Goal: Task Accomplishment & Management: Manage account settings

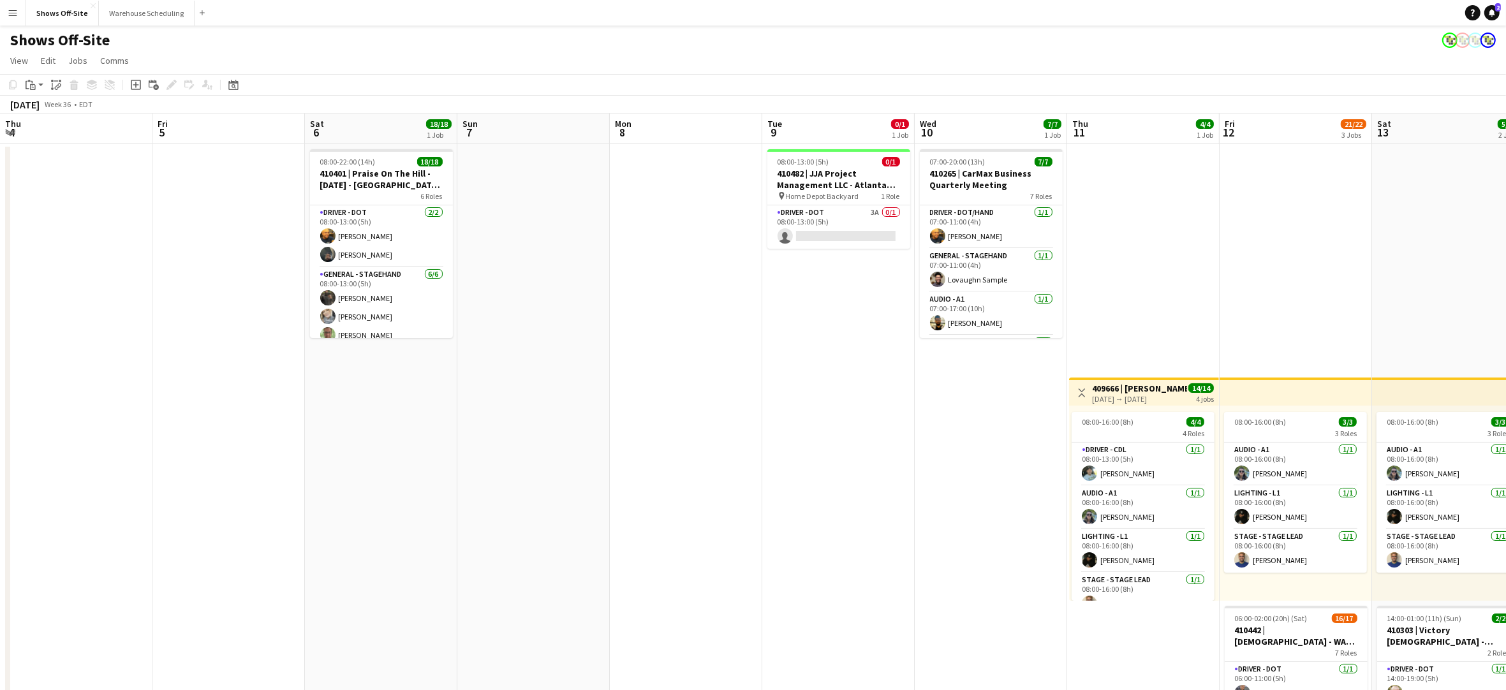
scroll to position [0, 292]
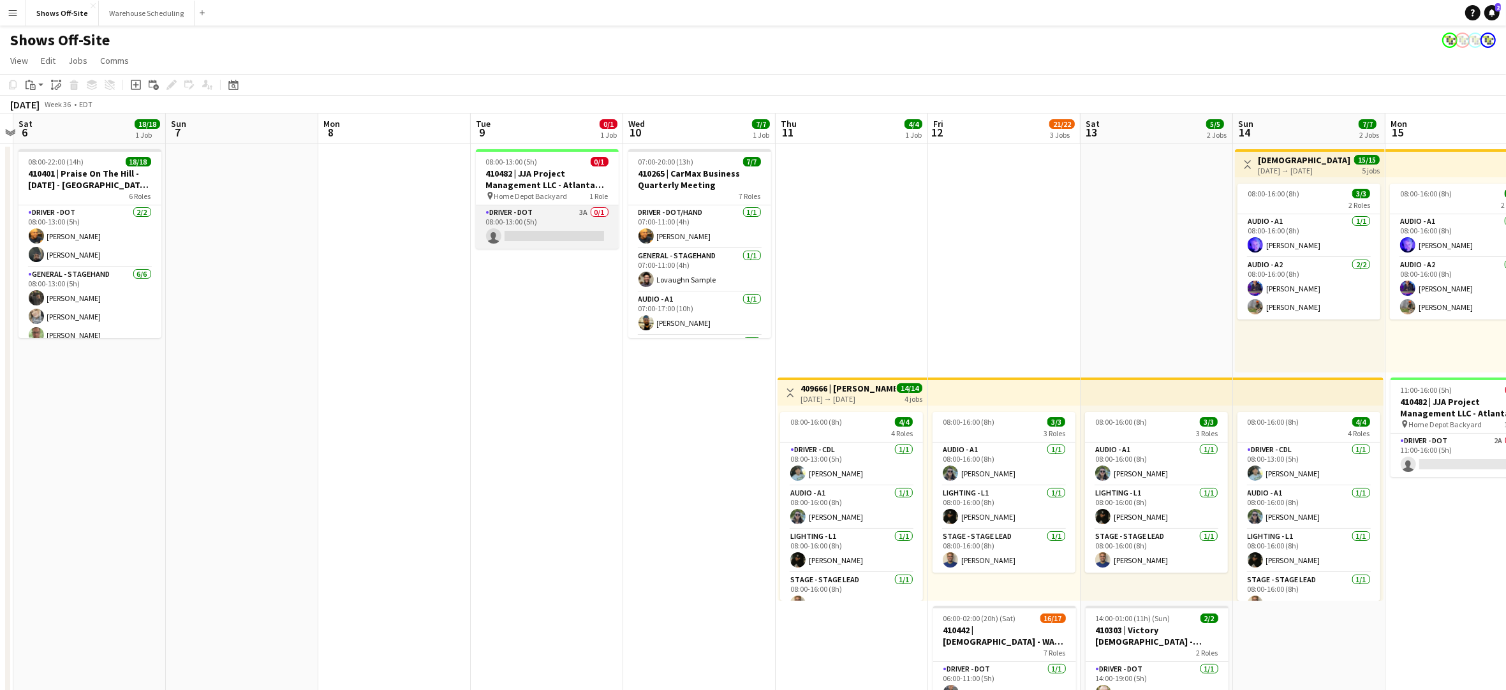
click at [541, 215] on app-card-role "Driver - DOT 3A 0/1 08:00-13:00 (5h) single-neutral-actions" at bounding box center [547, 226] width 143 height 43
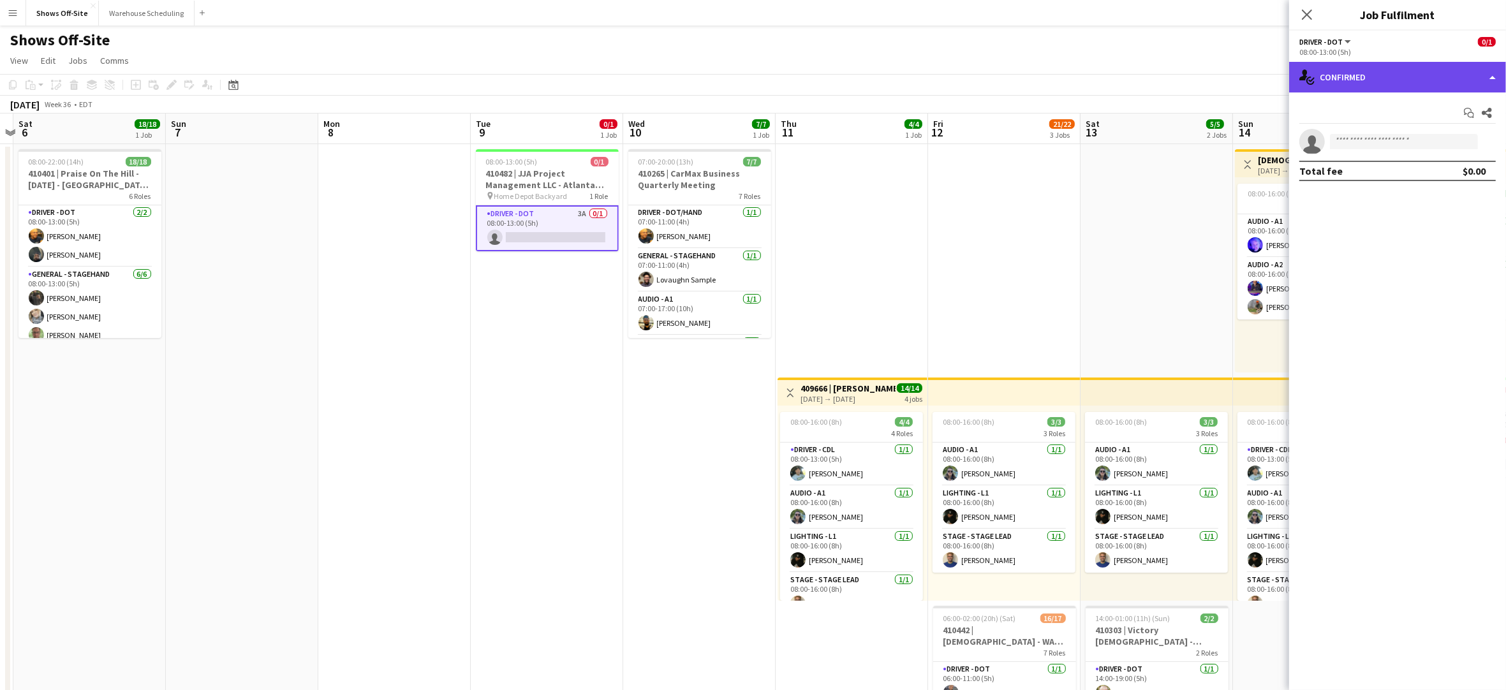
click at [1383, 81] on div "single-neutral-actions-check-2 Confirmed" at bounding box center [1397, 77] width 217 height 31
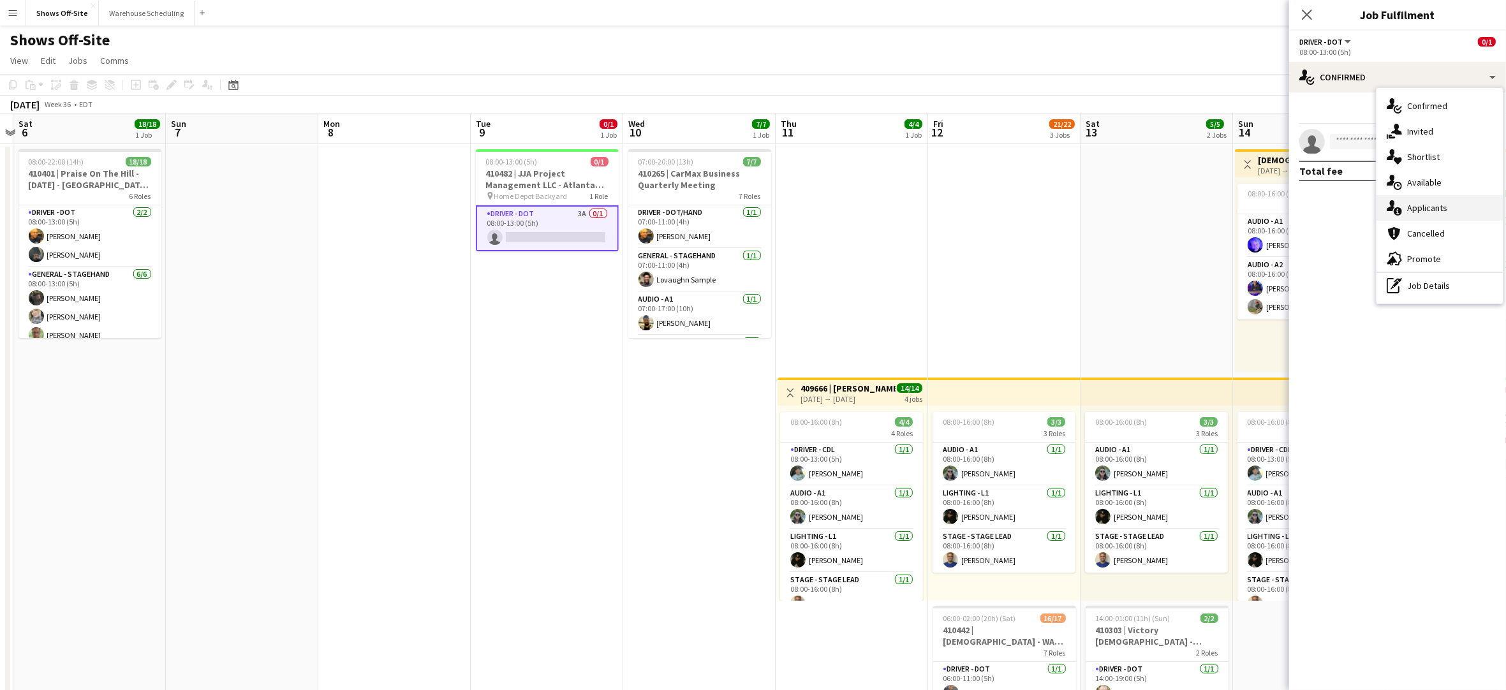
click at [1429, 202] on div "single-neutral-actions-information Applicants" at bounding box center [1440, 208] width 126 height 26
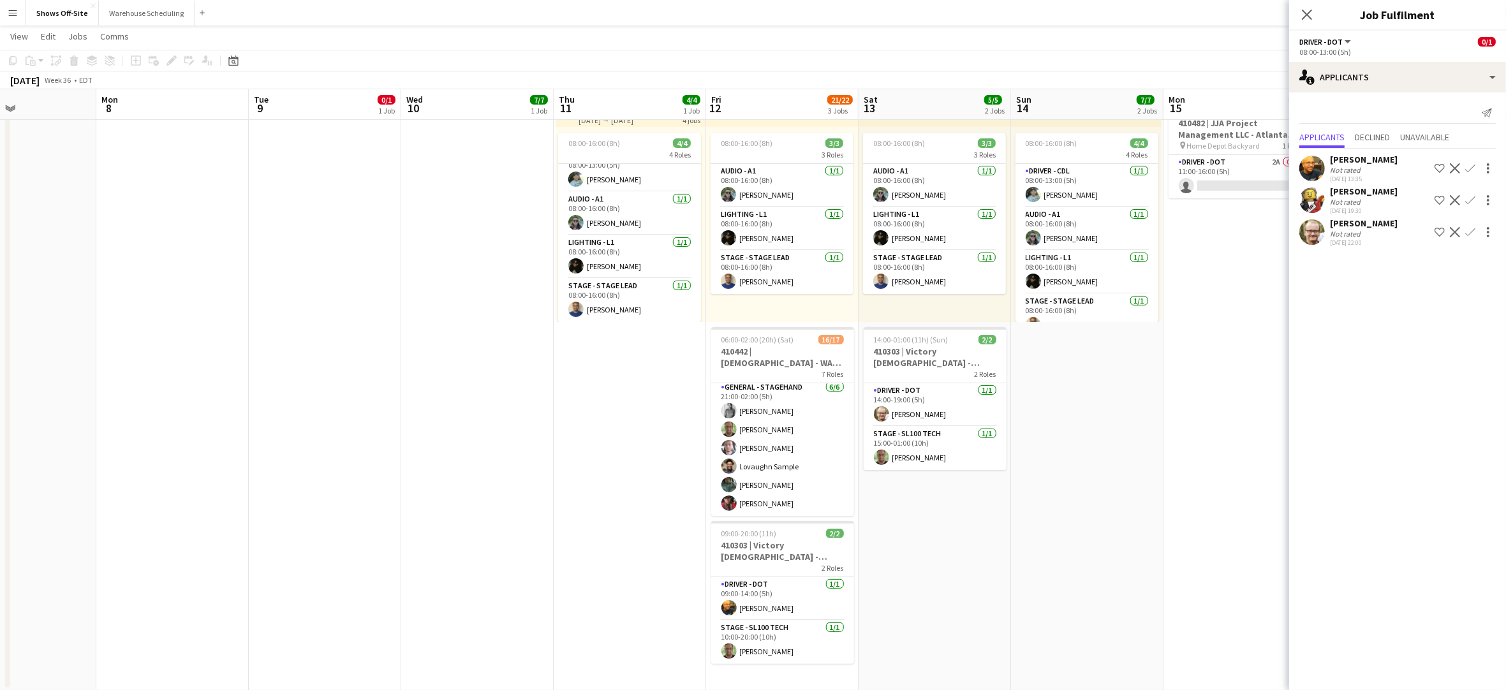
scroll to position [0, 516]
drag, startPoint x: 788, startPoint y: 469, endPoint x: 565, endPoint y: 468, distance: 222.7
click at [565, 468] on app-calendar-viewport "Thu 4 Fri 5 Sat 6 18/18 1 Job Sun 7 Mon 8 Tue 9 0/1 1 Job Wed 10 7/7 1 Job Thu …" at bounding box center [753, 231] width 1506 height 919
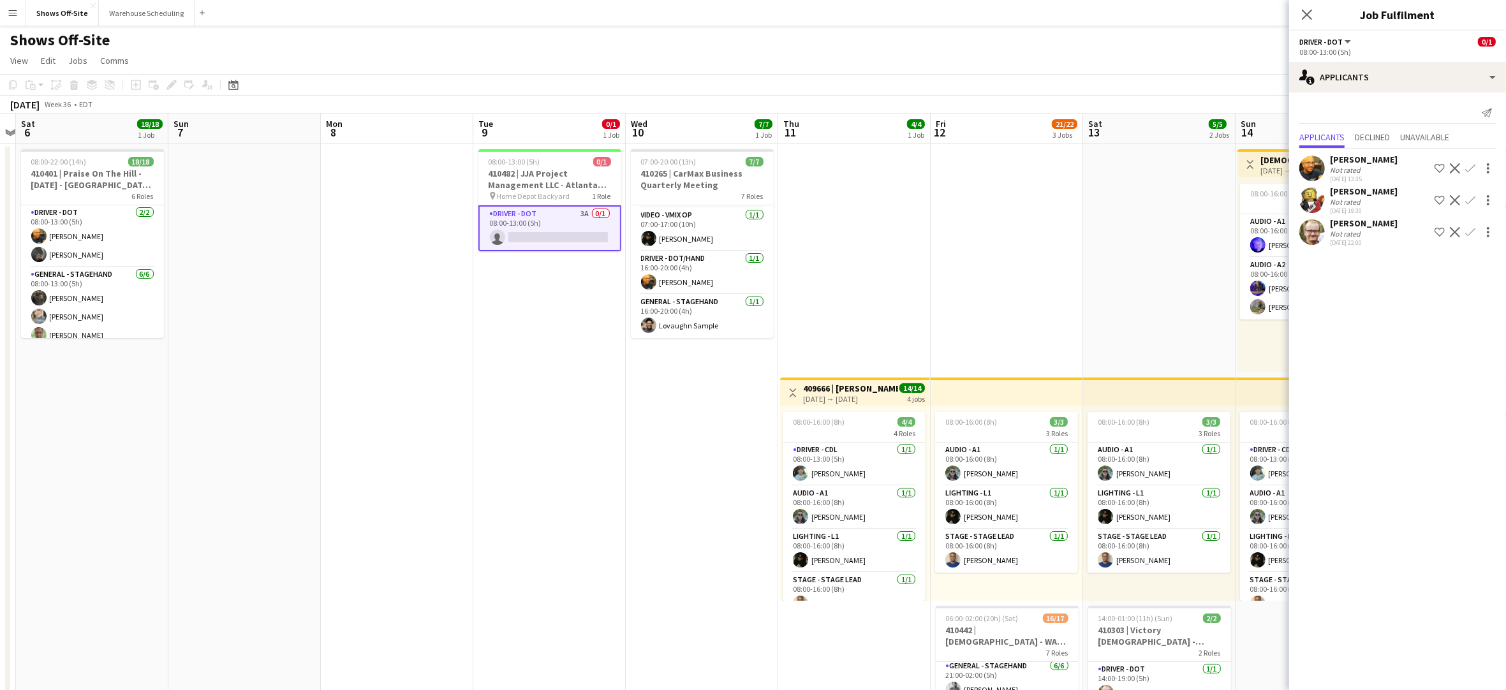
scroll to position [0, 405]
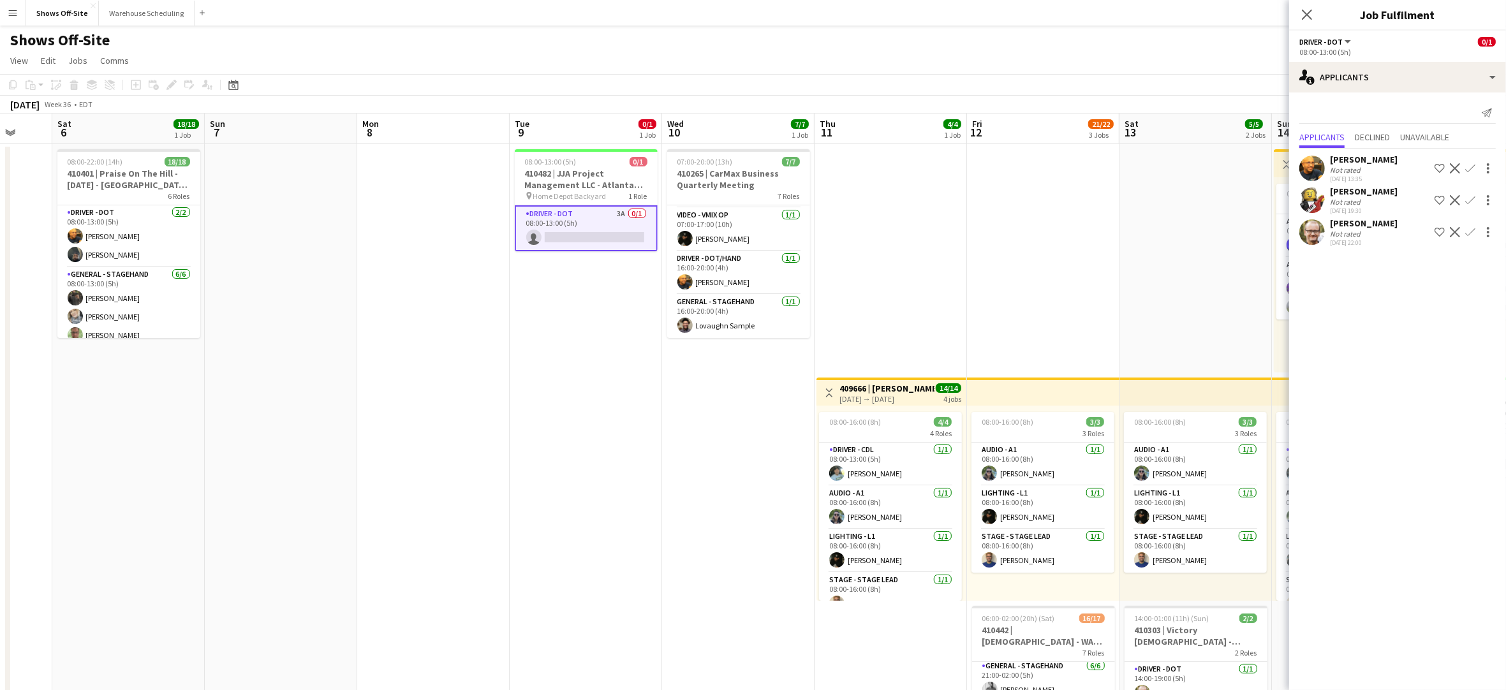
drag, startPoint x: 402, startPoint y: 452, endPoint x: 644, endPoint y: 467, distance: 242.9
click at [644, 466] on app-calendar-viewport "Wed 3 16/16 1 Job Thu 4 Fri 5 Sat 6 18/18 1 Job Sun 7 Mon 8 Tue 9 0/1 1 Job Wed…" at bounding box center [753, 542] width 1506 height 856
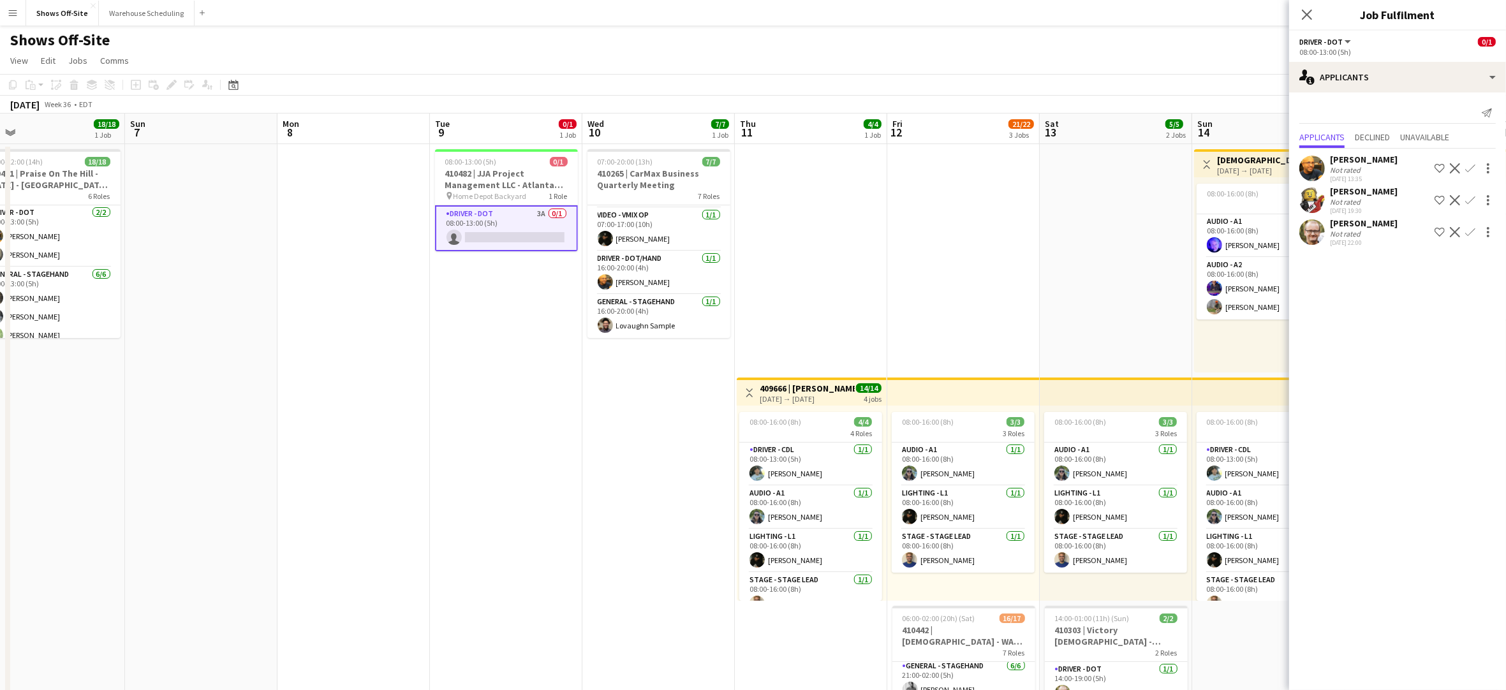
scroll to position [0, 490]
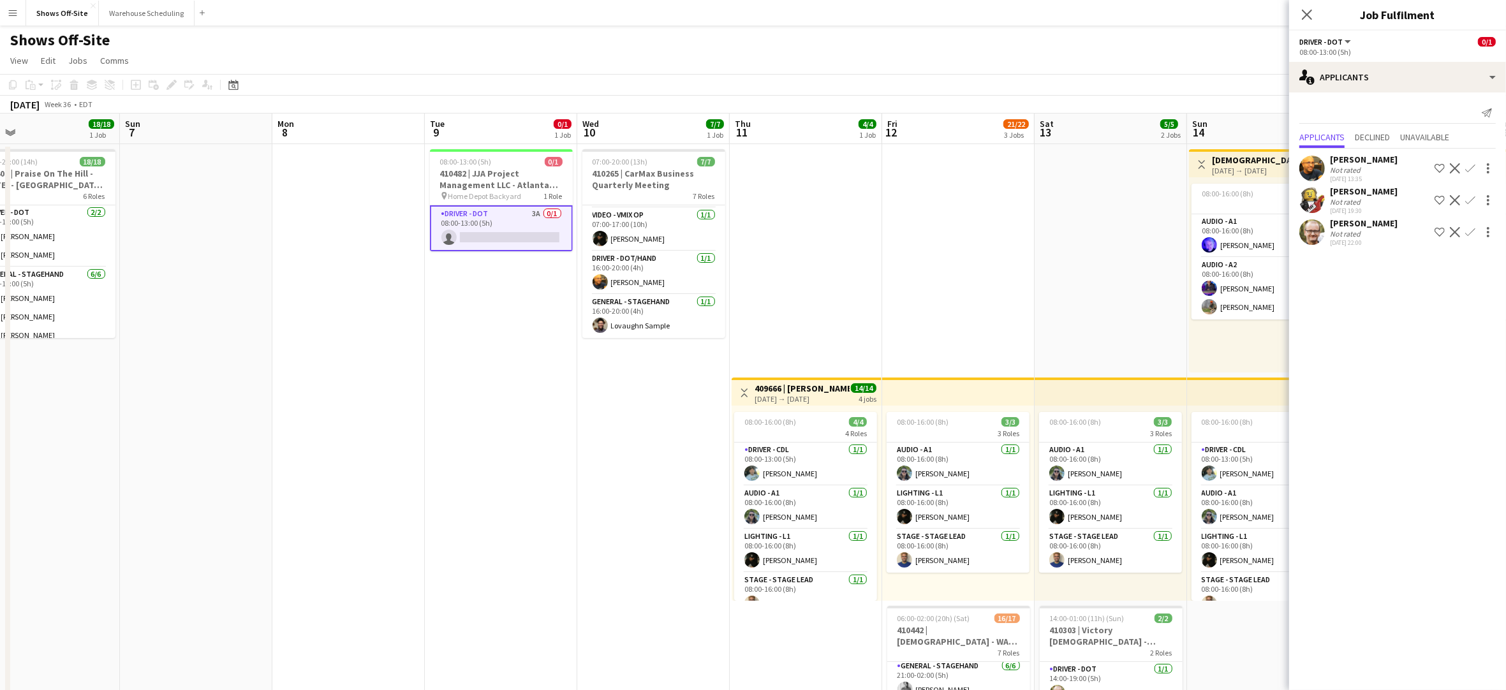
drag, startPoint x: 630, startPoint y: 445, endPoint x: 544, endPoint y: 432, distance: 86.5
click at [544, 432] on app-calendar-viewport "Wed 3 16/16 1 Job Thu 4 Fri 5 Sat 6 18/18 1 Job Sun 7 Mon 8 Tue 9 0/1 1 Job Wed…" at bounding box center [753, 545] width 1506 height 862
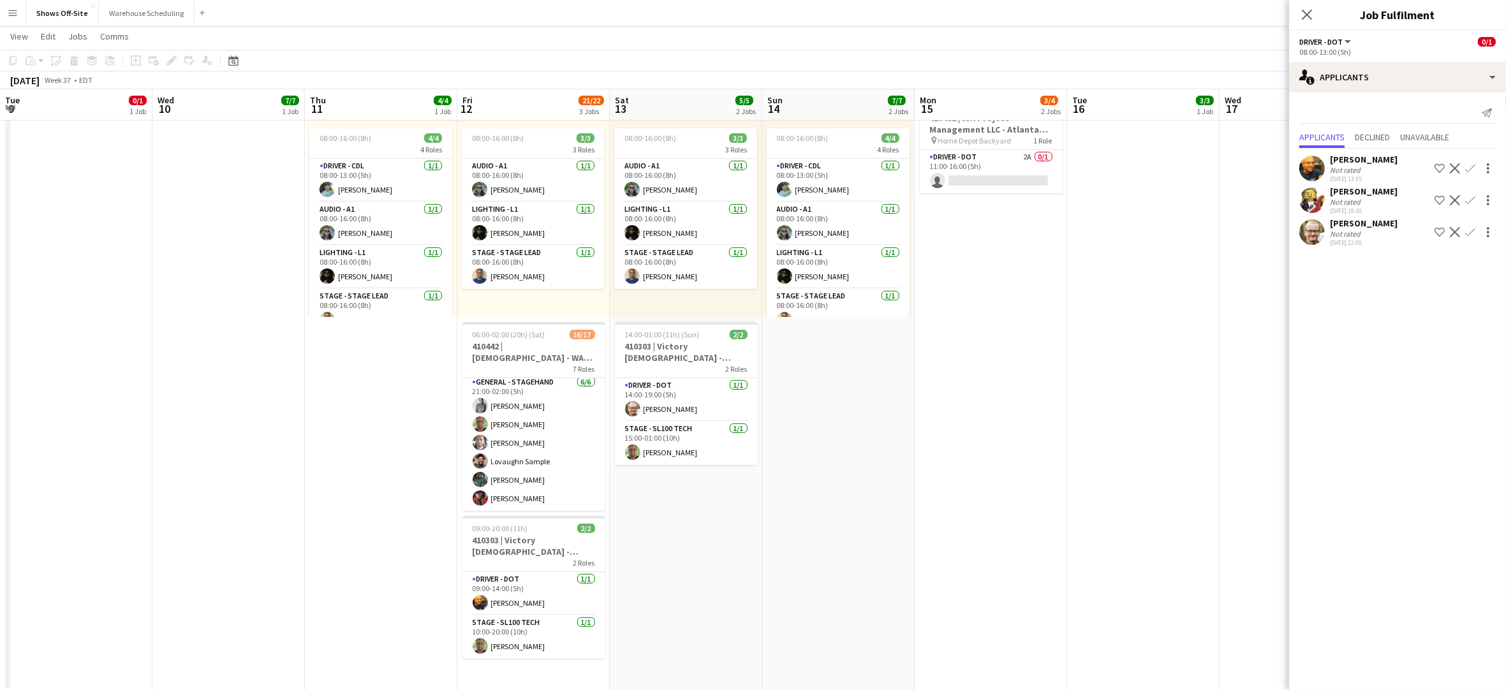
scroll to position [0, 460]
drag, startPoint x: 584, startPoint y: 431, endPoint x: 157, endPoint y: 412, distance: 427.3
click at [157, 412] on app-calendar-viewport "Sat 6 18/18 1 Job Sun 7 Mon 8 Tue 9 0/1 1 Job Wed 10 7/7 1 Job Thu 11 4/4 1 Job…" at bounding box center [753, 229] width 1506 height 924
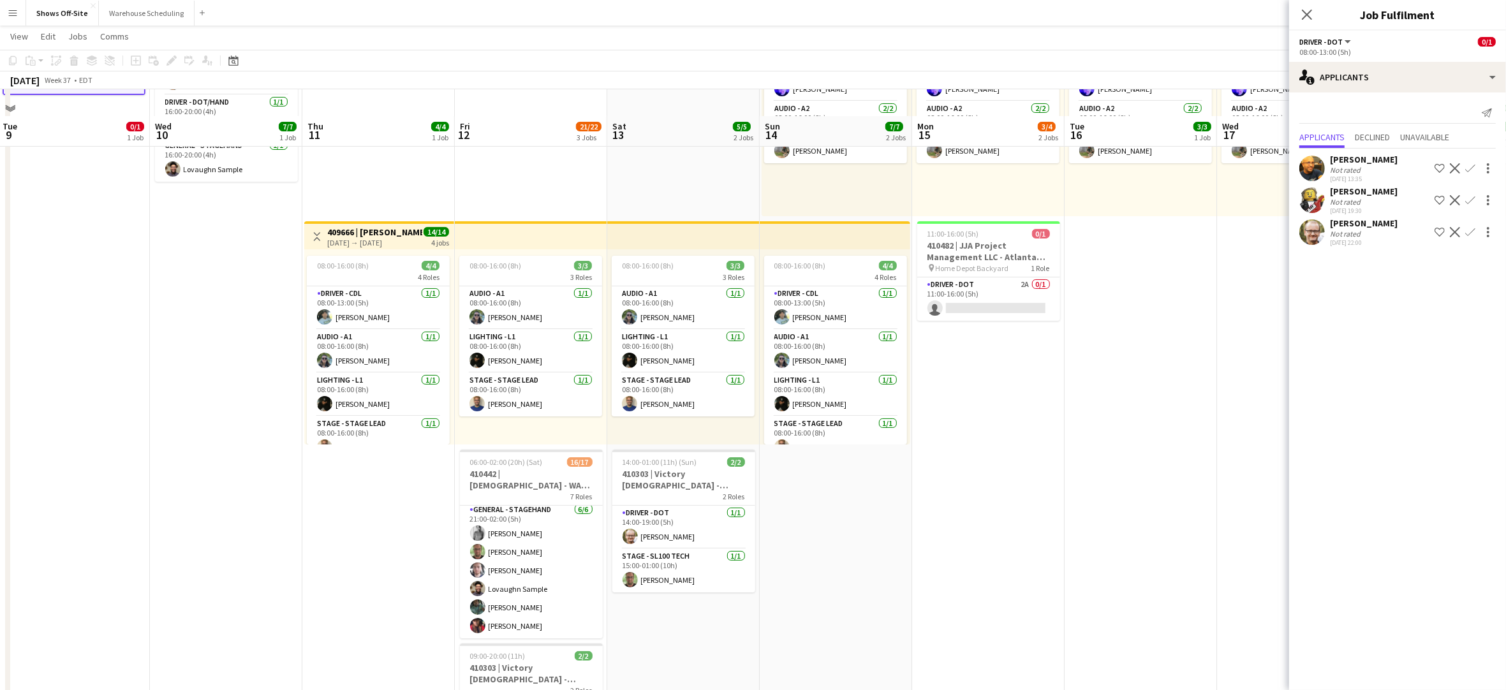
scroll to position [130, 0]
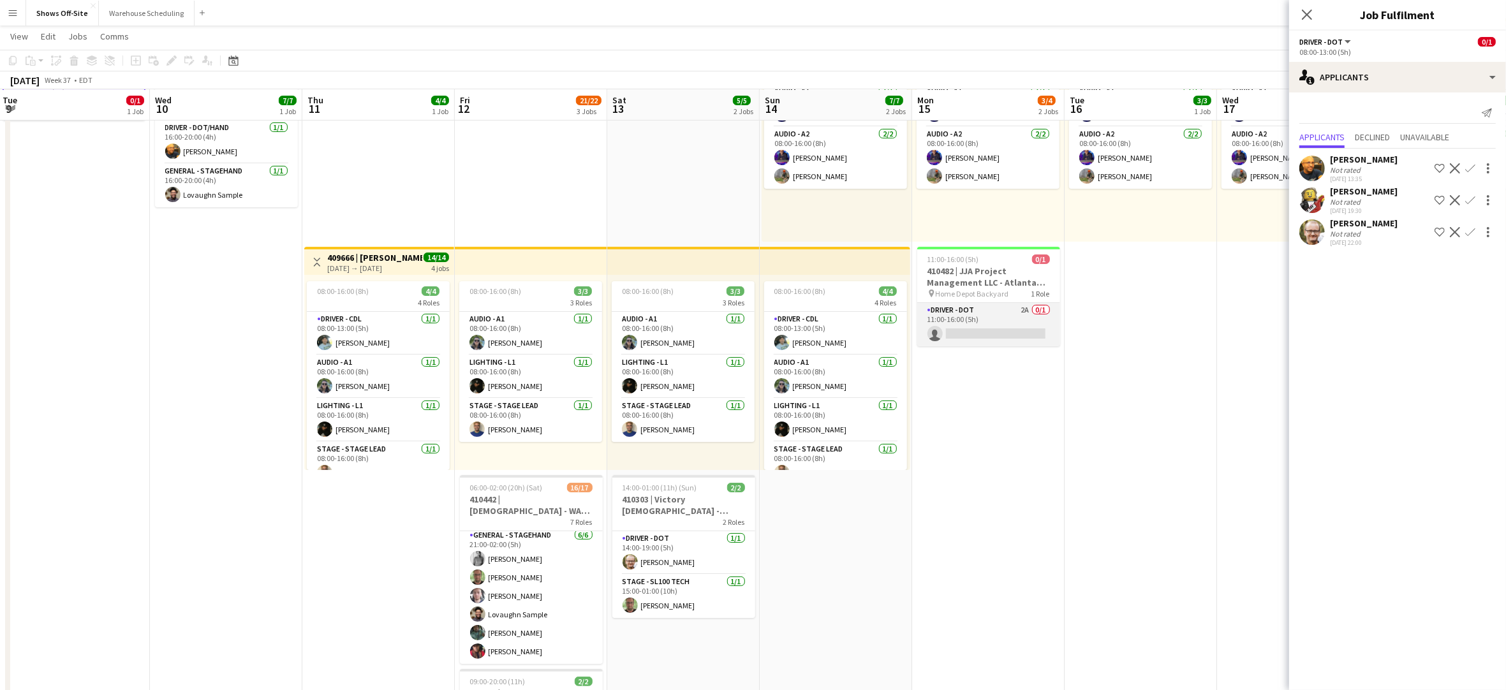
click at [991, 339] on app-card-role "Driver - DOT 2A 0/1 11:00-16:00 (5h) single-neutral-actions" at bounding box center [988, 324] width 143 height 43
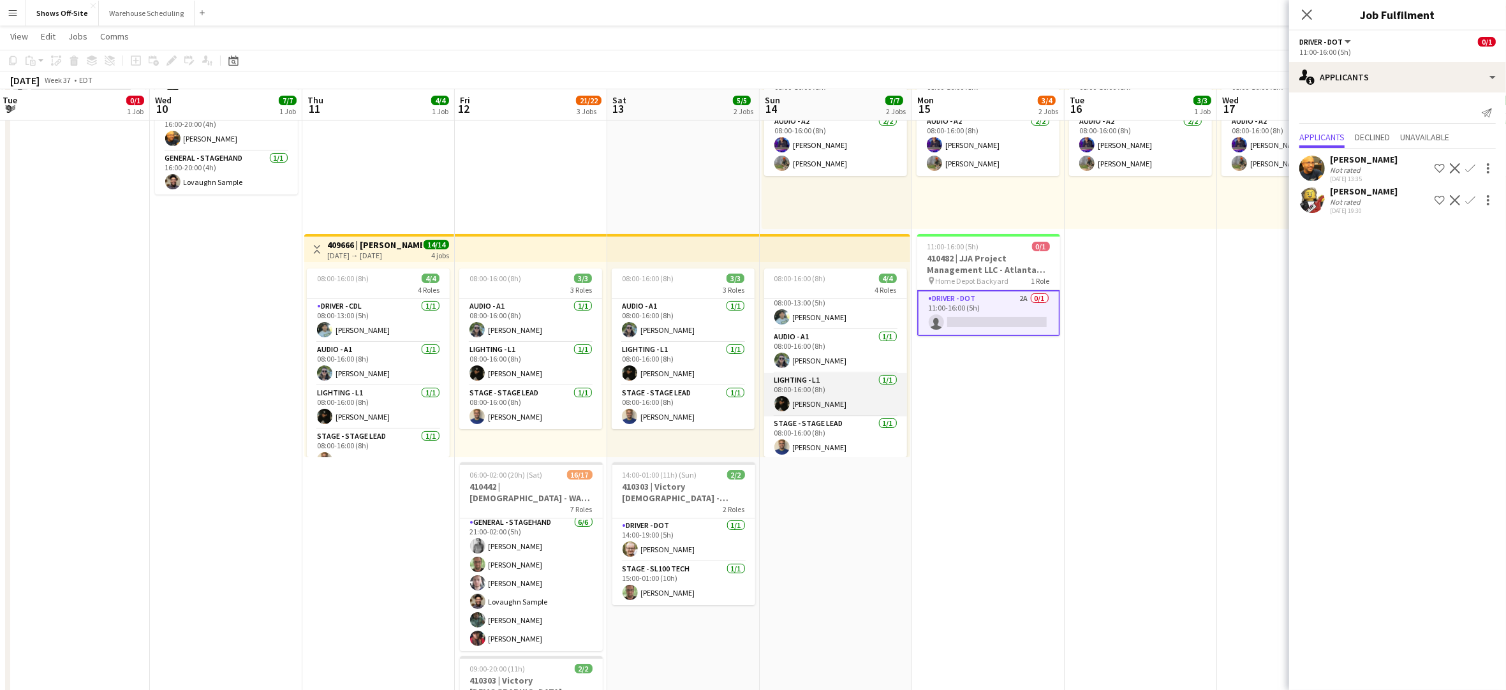
scroll to position [16, 0]
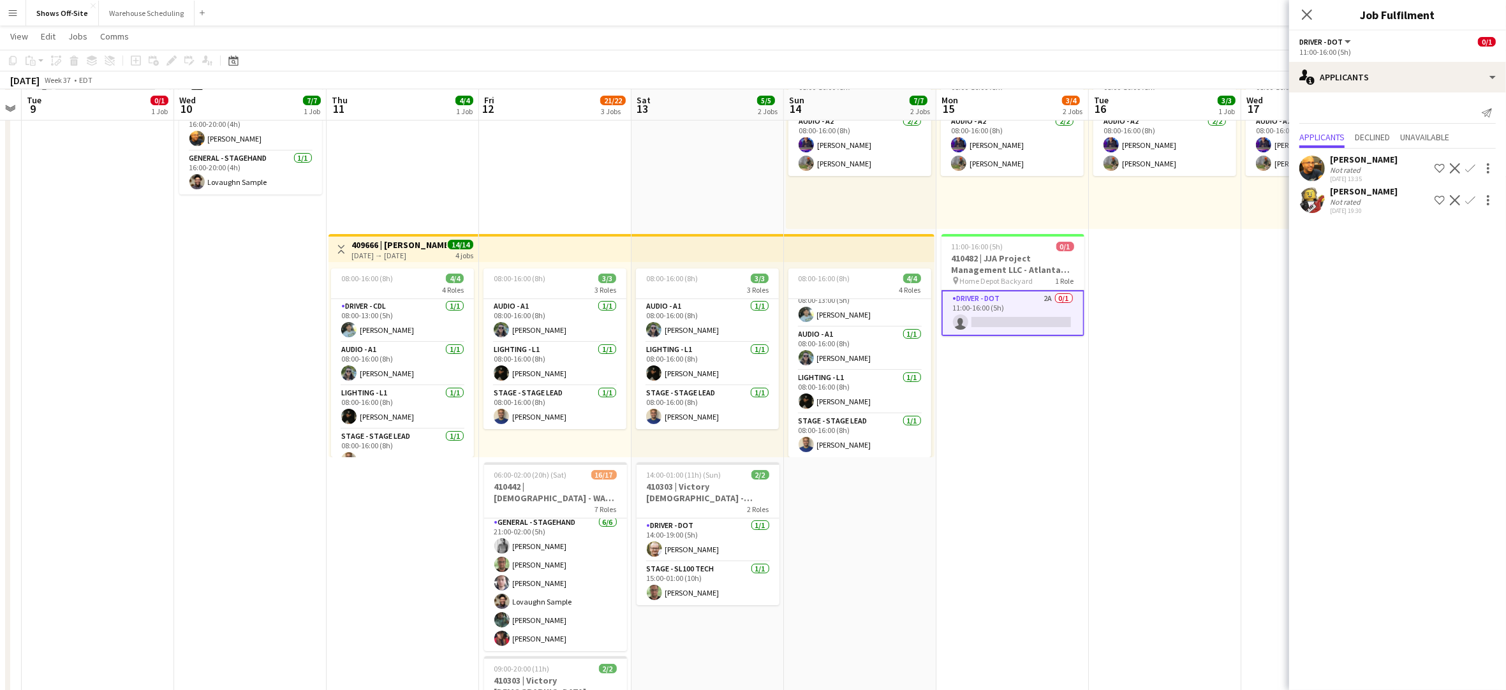
drag, startPoint x: 837, startPoint y: 516, endPoint x: 865, endPoint y: 514, distance: 28.1
click at [863, 514] on app-calendar-viewport "Sat 6 18/18 1 Job Sun 7 Mon 8 Tue 9 0/1 1 Job Wed 10 7/7 1 Job Thu 11 4/4 1 Job…" at bounding box center [753, 634] width 1506 height 1455
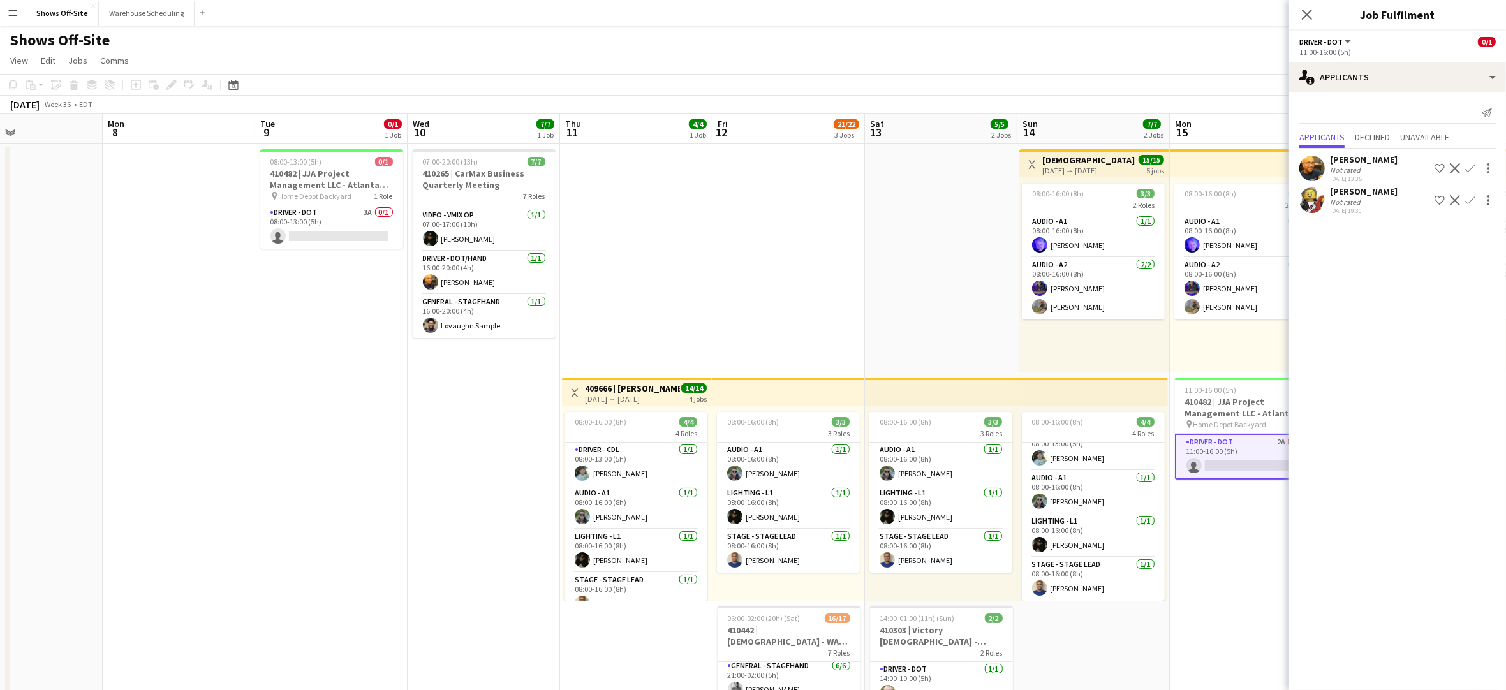
scroll to position [0, 354]
drag, startPoint x: 215, startPoint y: 454, endPoint x: 447, endPoint y: 464, distance: 232.5
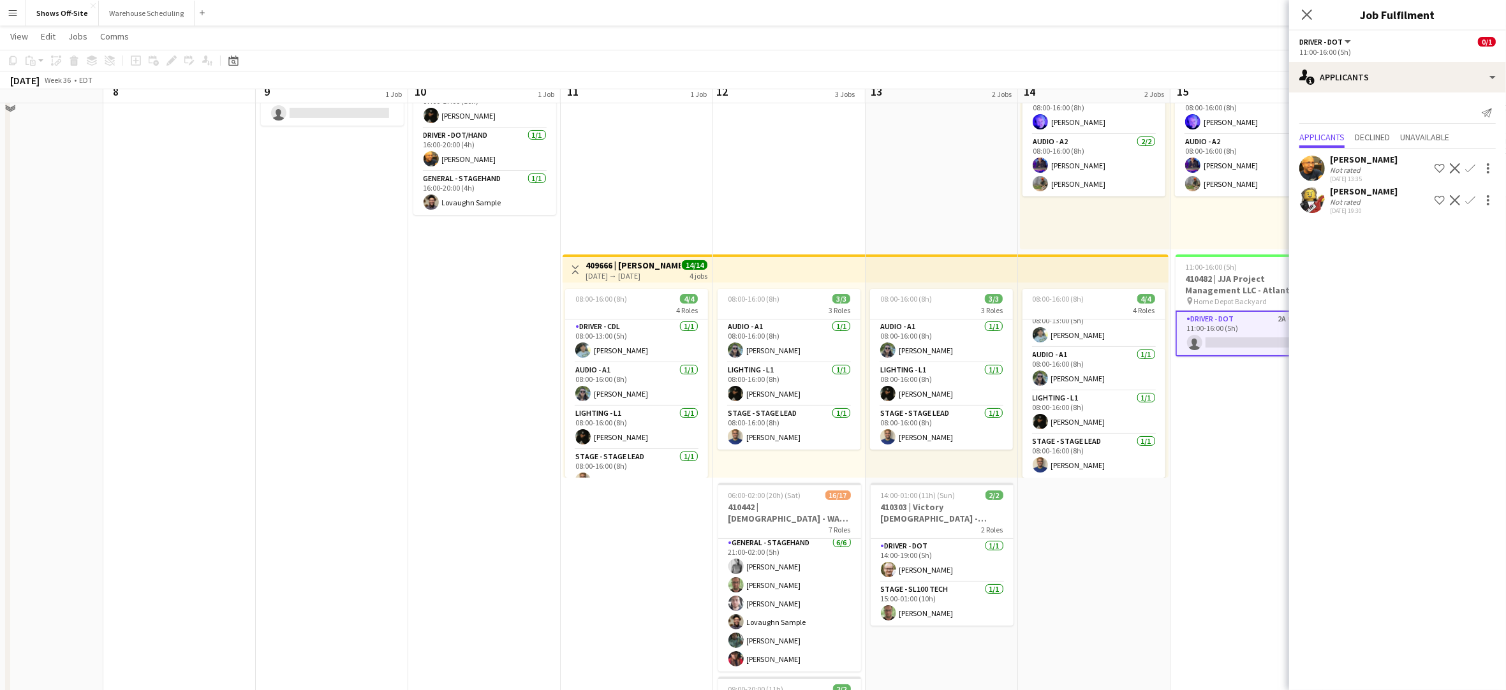
scroll to position [128, 0]
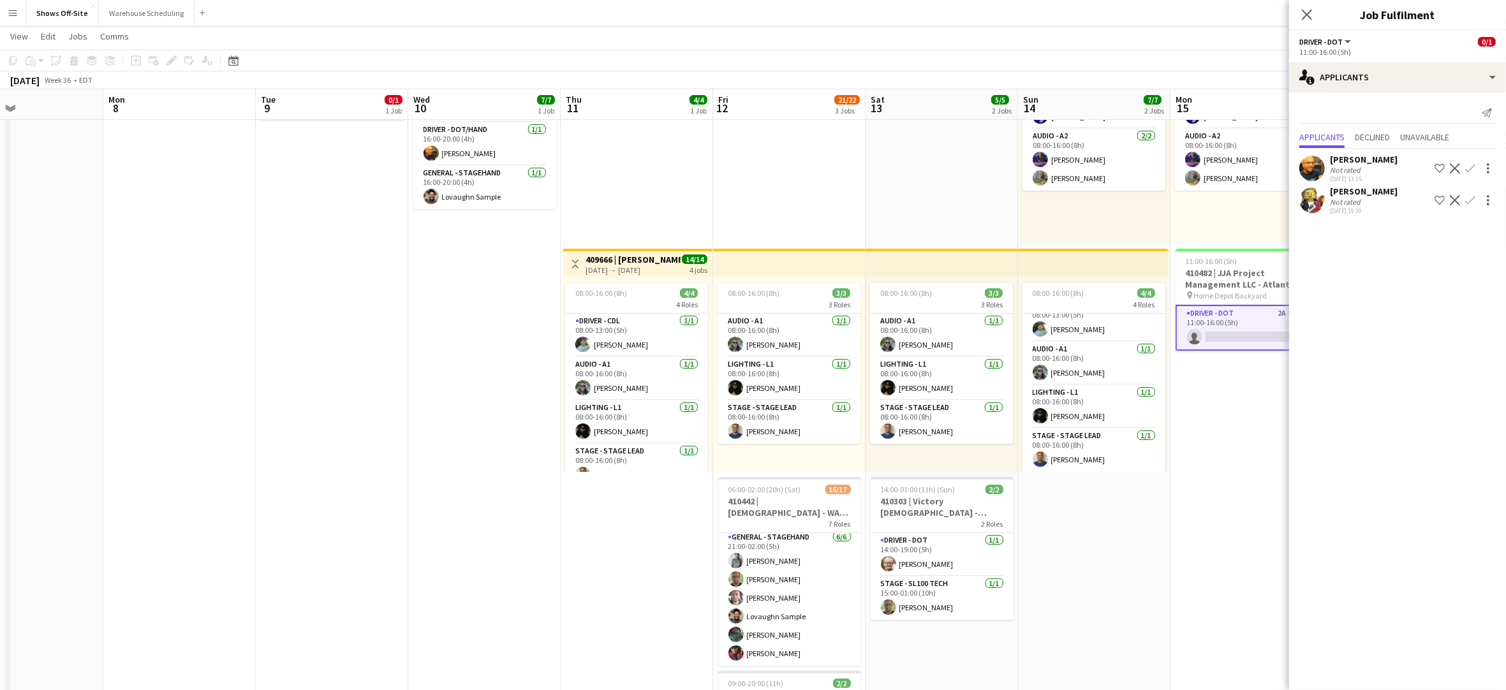
drag, startPoint x: 953, startPoint y: 181, endPoint x: 940, endPoint y: 190, distance: 16.1
click at [953, 181] on app-date-cell "08:00-16:00 (8h) 3/3 3 Roles Audio - A1 [DATE] 08:00-16:00 (8h) [PERSON_NAME] L…" at bounding box center [942, 696] width 152 height 1362
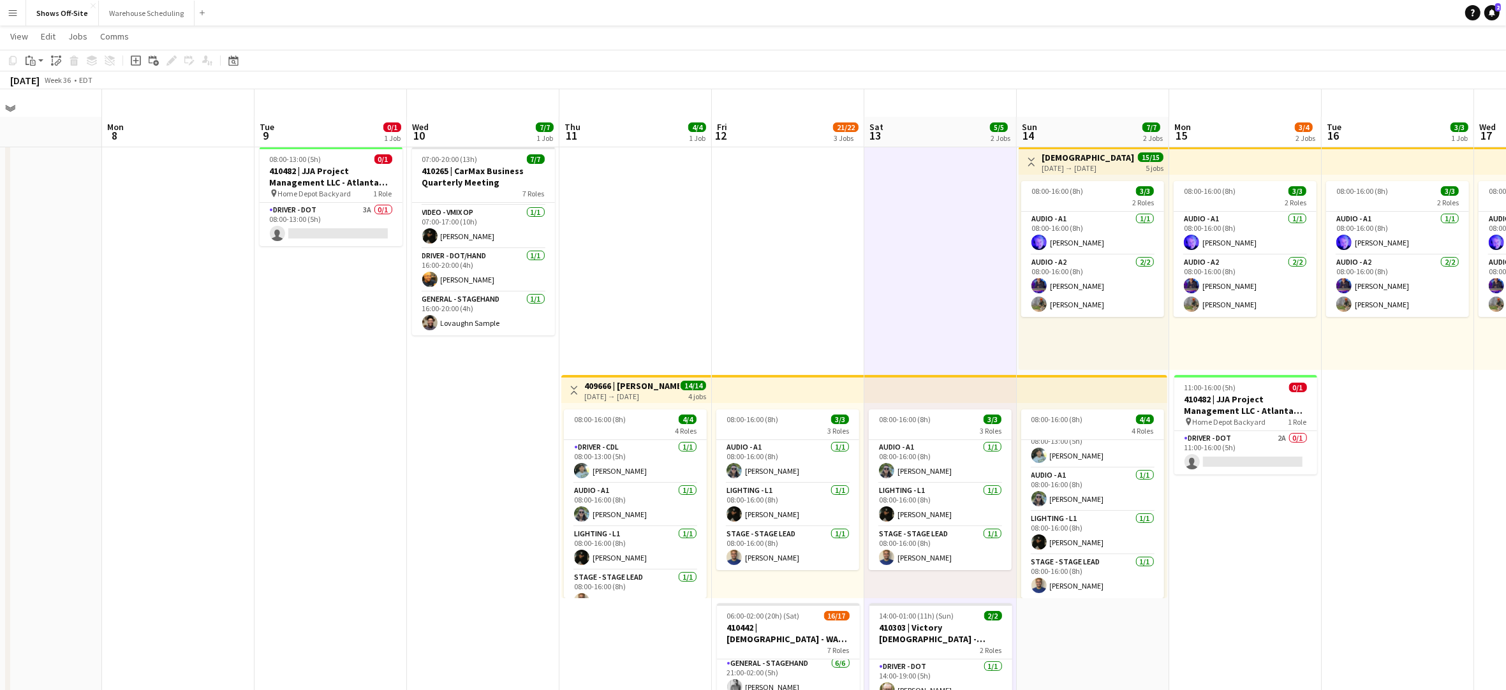
scroll to position [0, 0]
